Goal: Task Accomplishment & Management: Manage account settings

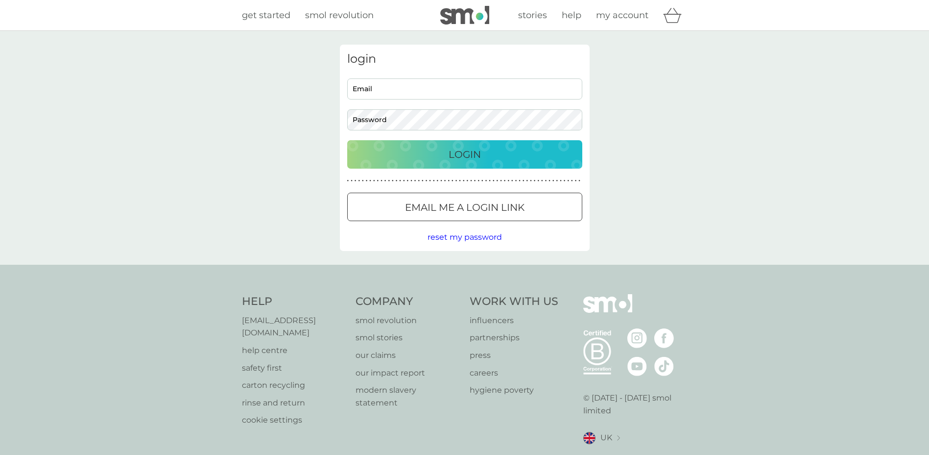
type input "[EMAIL_ADDRESS][DOMAIN_NAME]"
click at [449, 148] on p "Login" at bounding box center [465, 154] width 32 height 16
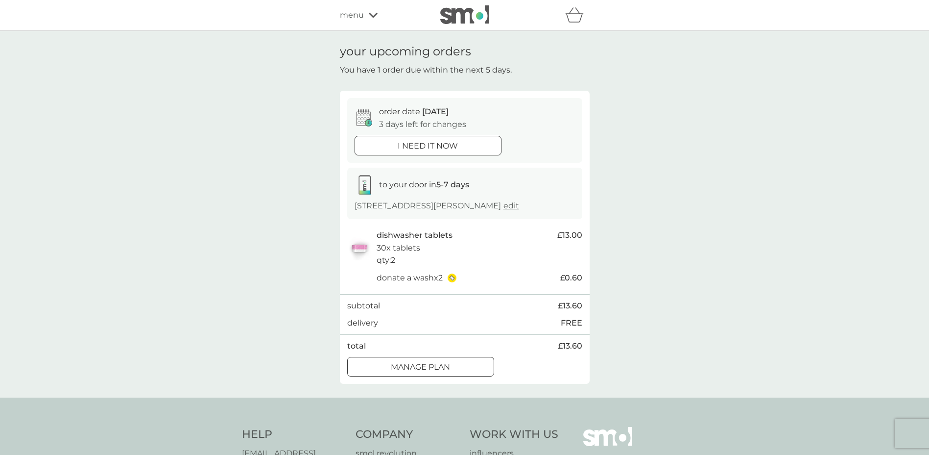
click at [431, 372] on div at bounding box center [420, 367] width 35 height 10
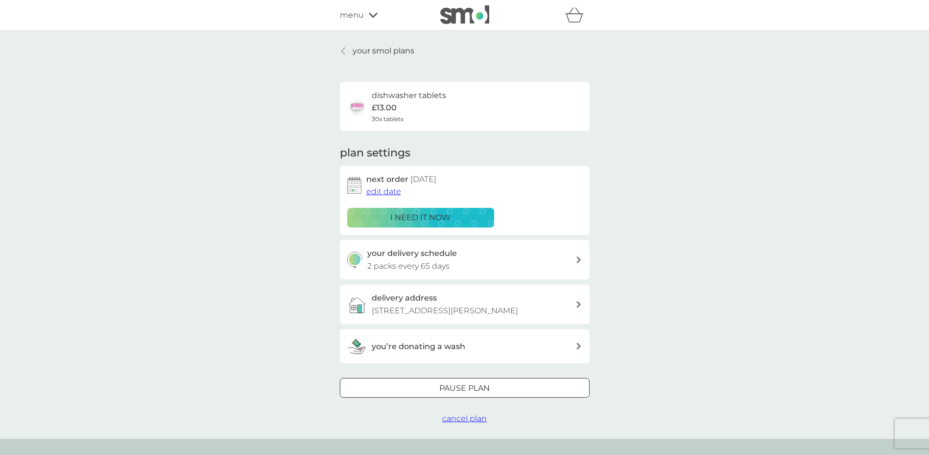
click at [392, 193] on span "edit date" at bounding box center [383, 191] width 35 height 9
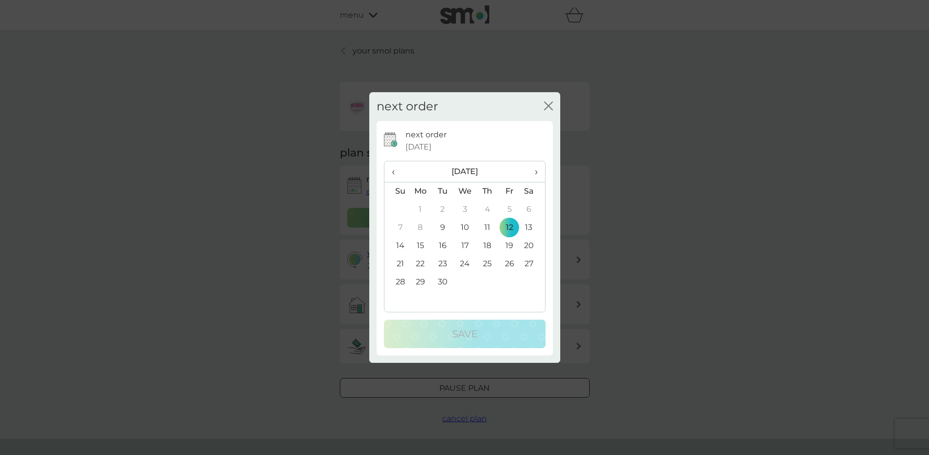
click at [538, 171] on th "›" at bounding box center [532, 171] width 24 height 21
click at [512, 226] on td "10" at bounding box center [509, 227] width 22 height 18
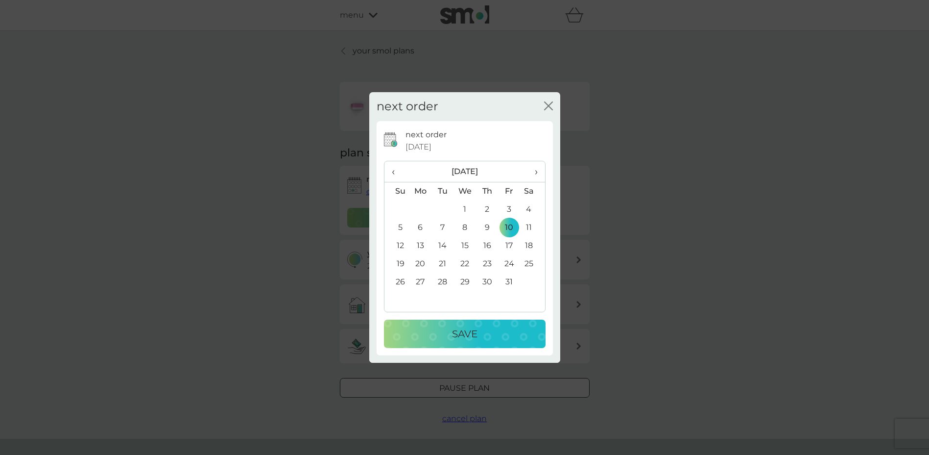
click at [474, 332] on p "Save" at bounding box center [464, 334] width 25 height 16
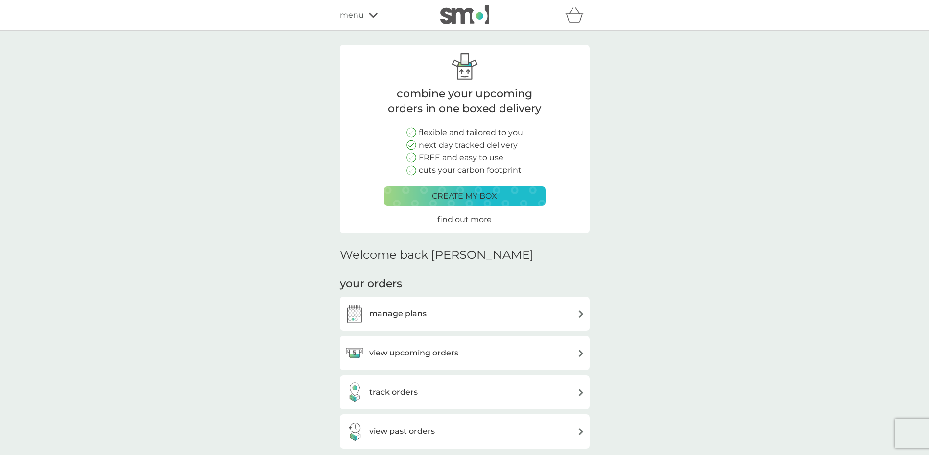
click at [401, 317] on h3 "manage plans" at bounding box center [397, 313] width 57 height 13
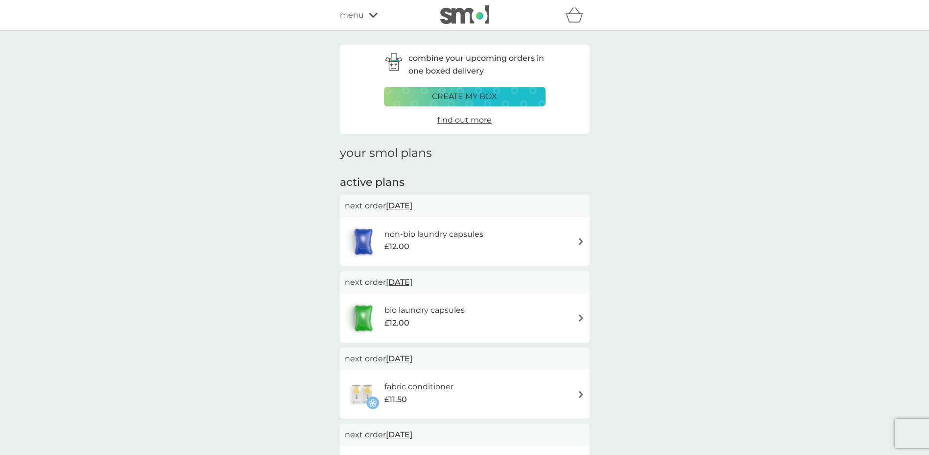
click at [412, 280] on span "24 Sep 2025" at bounding box center [399, 281] width 26 height 19
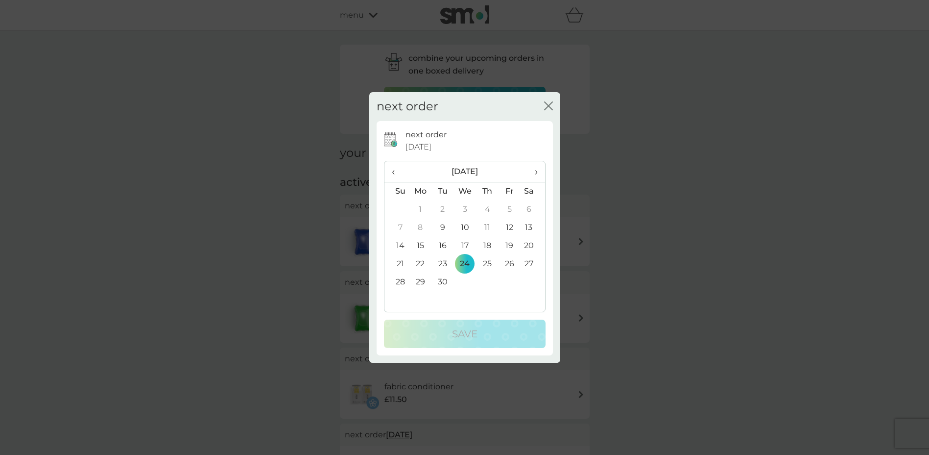
click at [537, 173] on span "›" at bounding box center [533, 171] width 10 height 21
click at [464, 262] on td "22" at bounding box center [465, 264] width 23 height 18
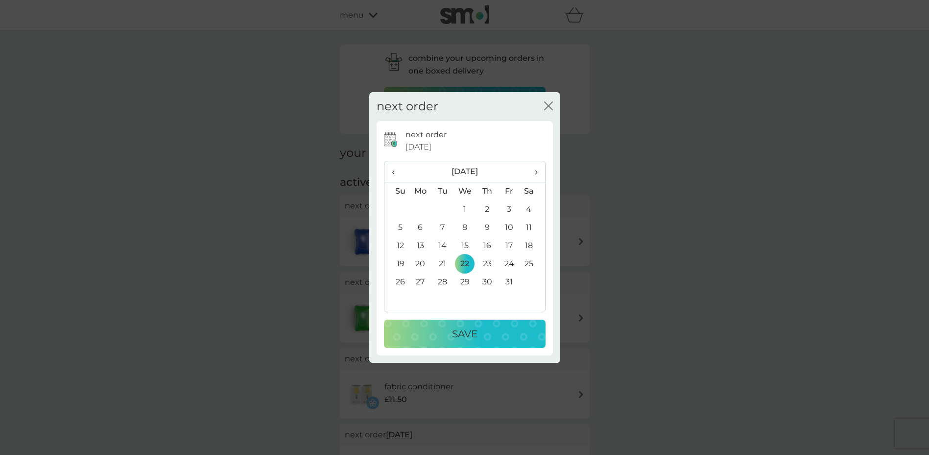
click at [460, 322] on div "next order 24 Sep 2025 ‹ October 2025 › Su Mo Tu We Th Fr Sa 28 29 30 1 2 3 4 5…" at bounding box center [465, 237] width 162 height 219
click at [461, 331] on p "Save" at bounding box center [464, 334] width 25 height 16
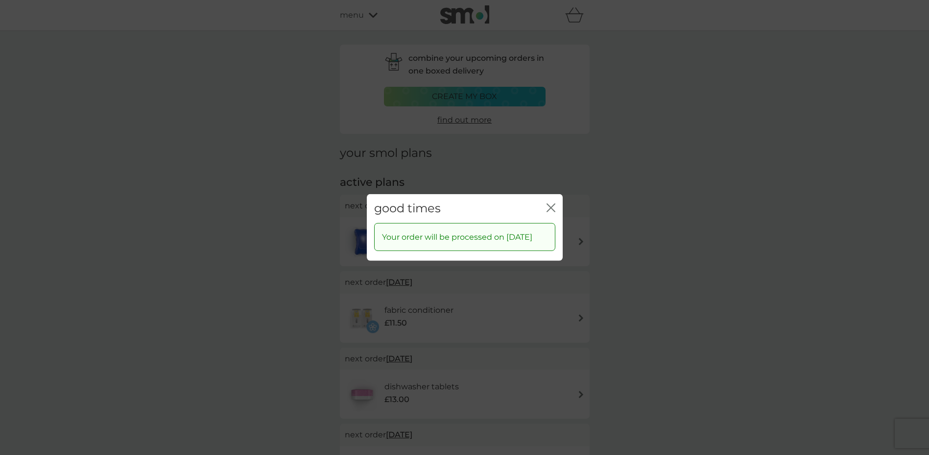
click at [550, 203] on icon "close" at bounding box center [551, 207] width 9 height 9
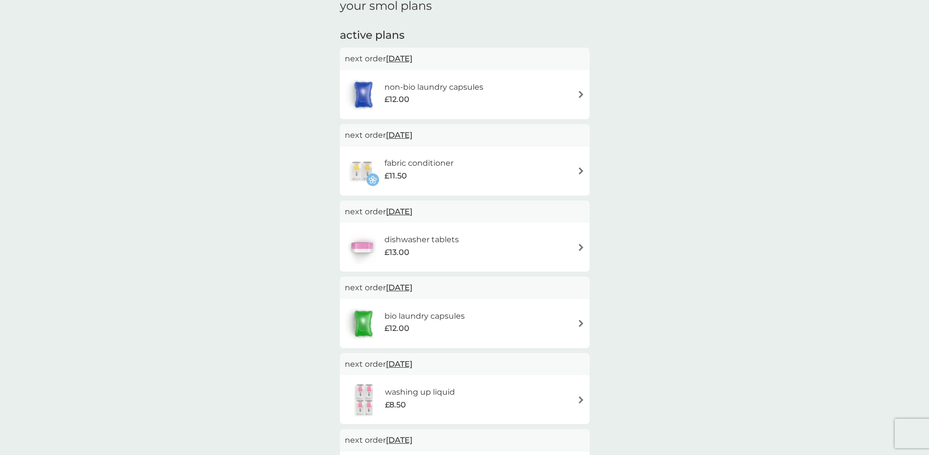
scroll to position [98, 0]
